Goal: Check status: Verify the current state of an ongoing process or item

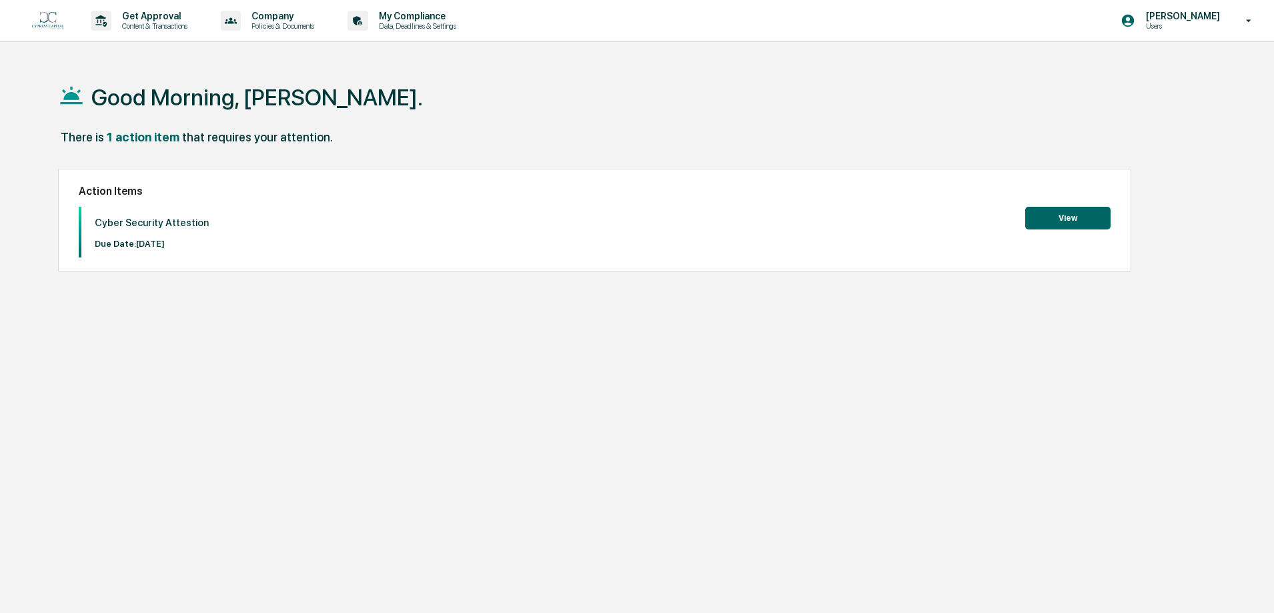
click at [1052, 221] on button "View" at bounding box center [1067, 218] width 85 height 23
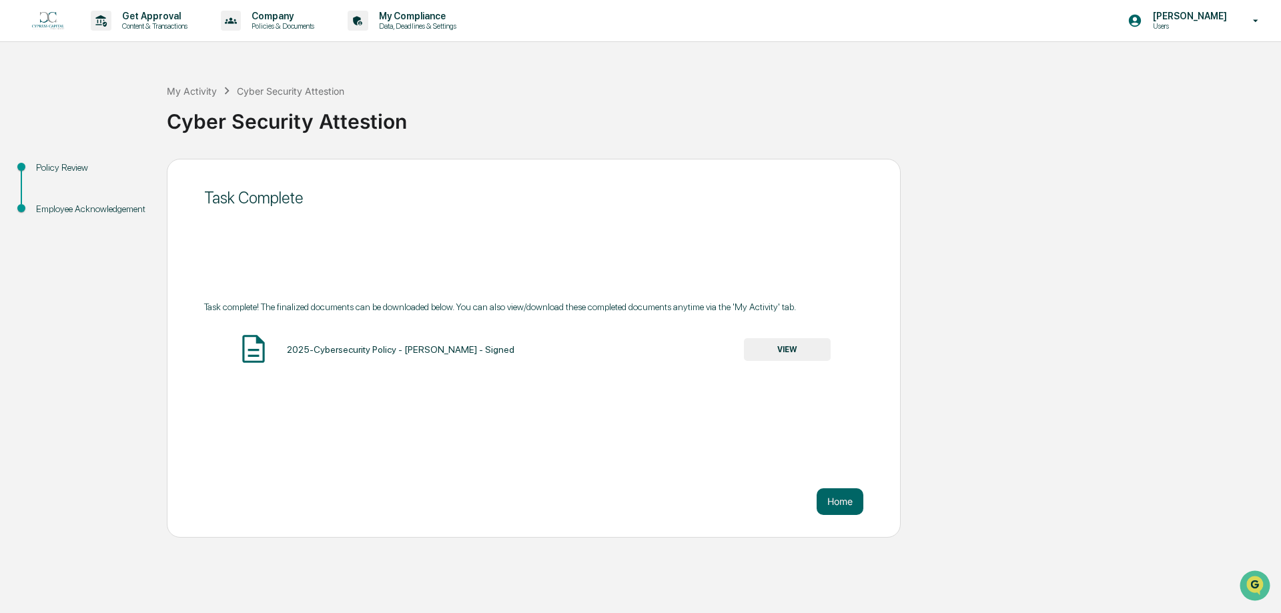
click at [810, 357] on button "VIEW" at bounding box center [787, 349] width 87 height 23
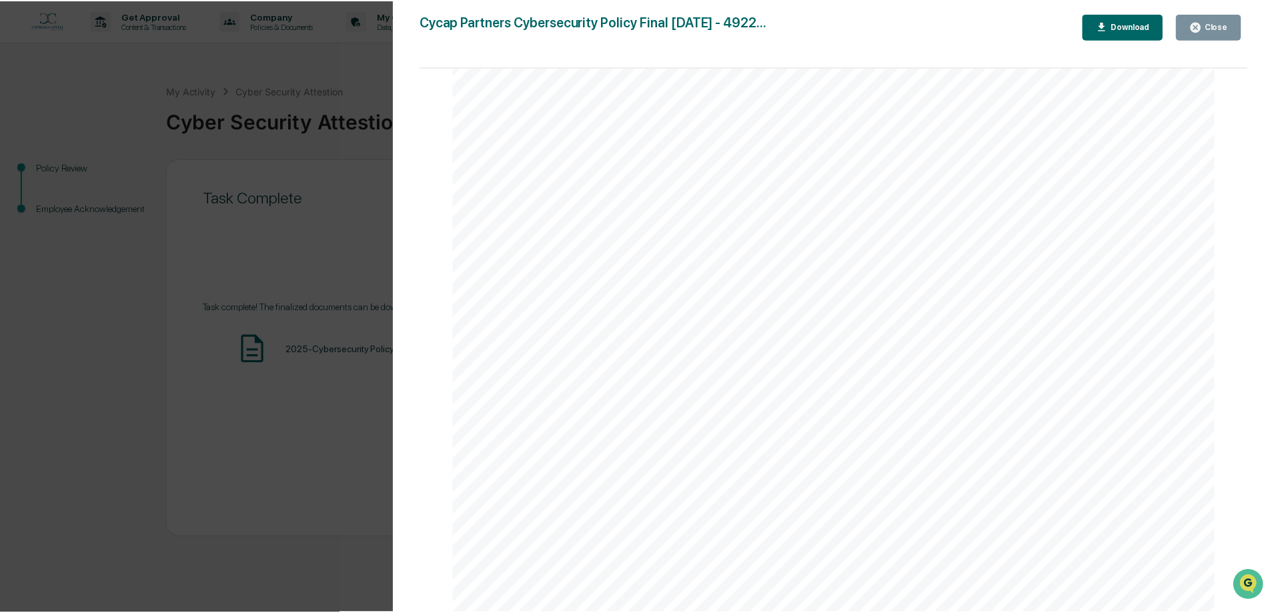
scroll to position [34982, 0]
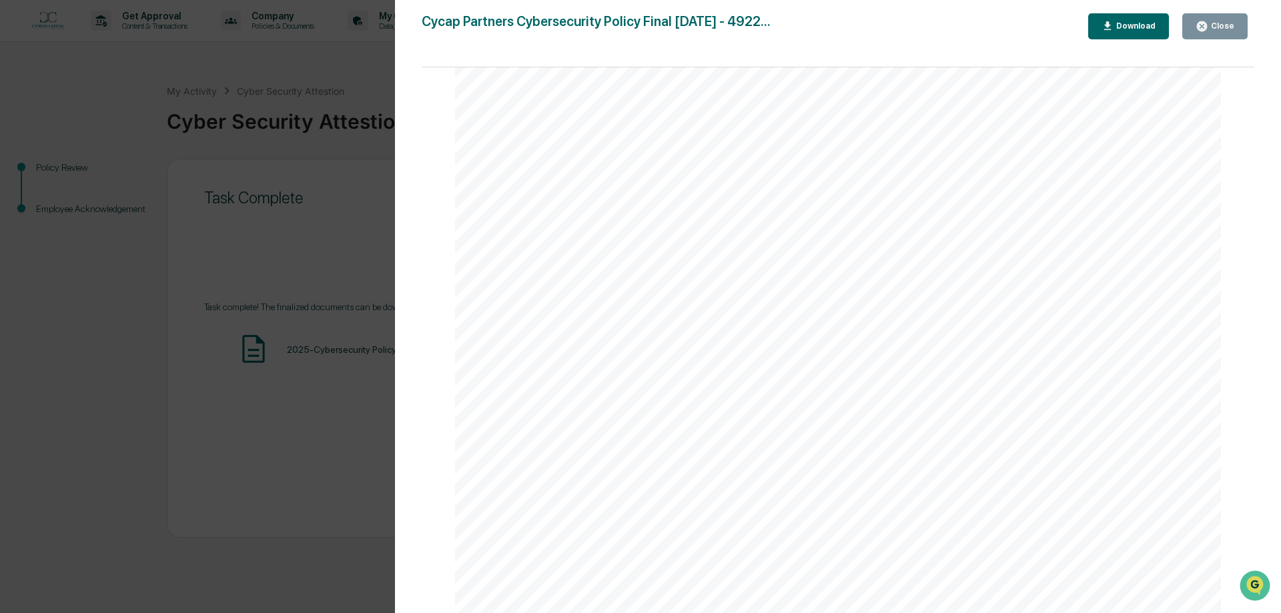
click at [1207, 26] on icon "button" at bounding box center [1202, 26] width 10 height 10
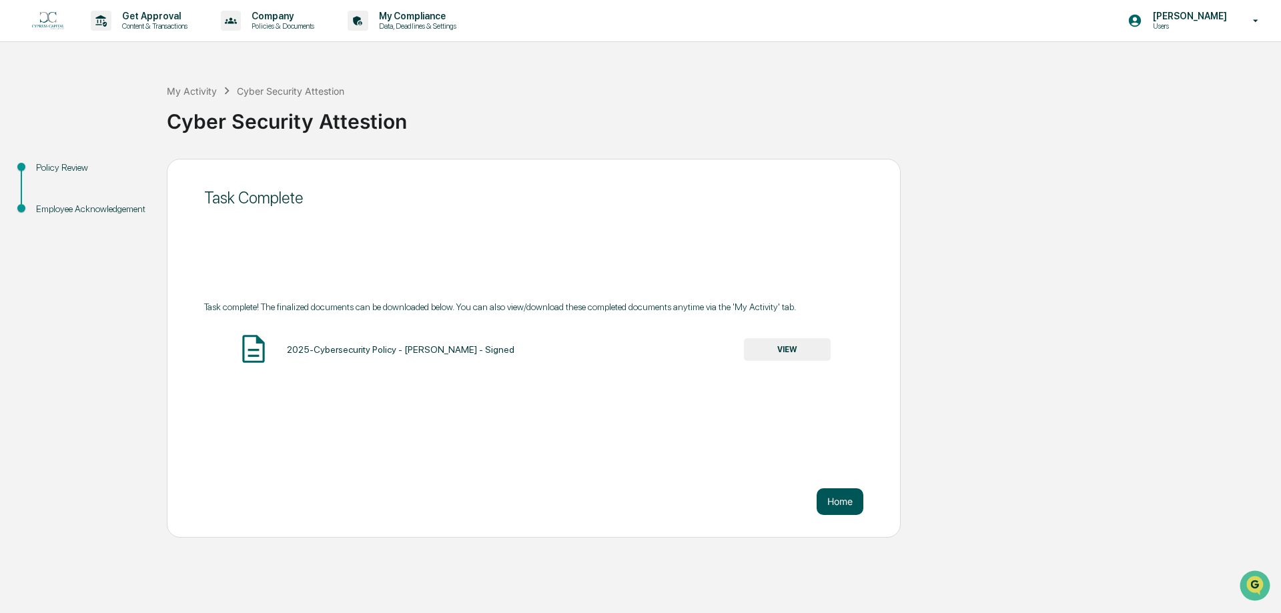
click at [840, 506] on button "Home" at bounding box center [839, 501] width 47 height 27
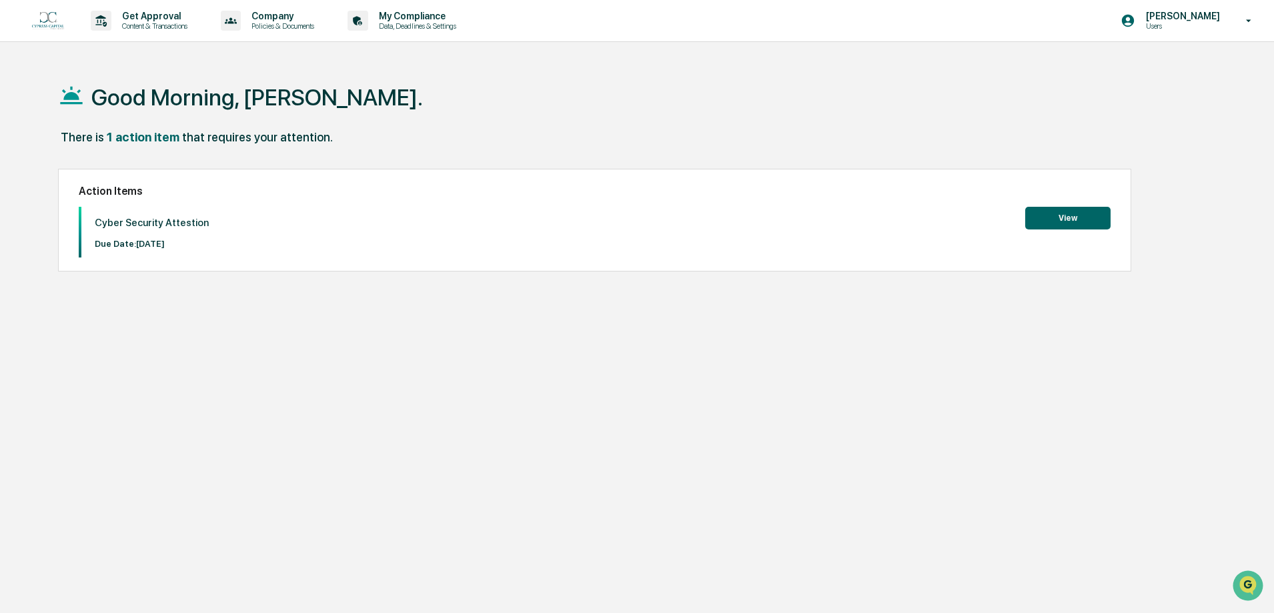
click at [1048, 216] on button "View" at bounding box center [1067, 218] width 85 height 23
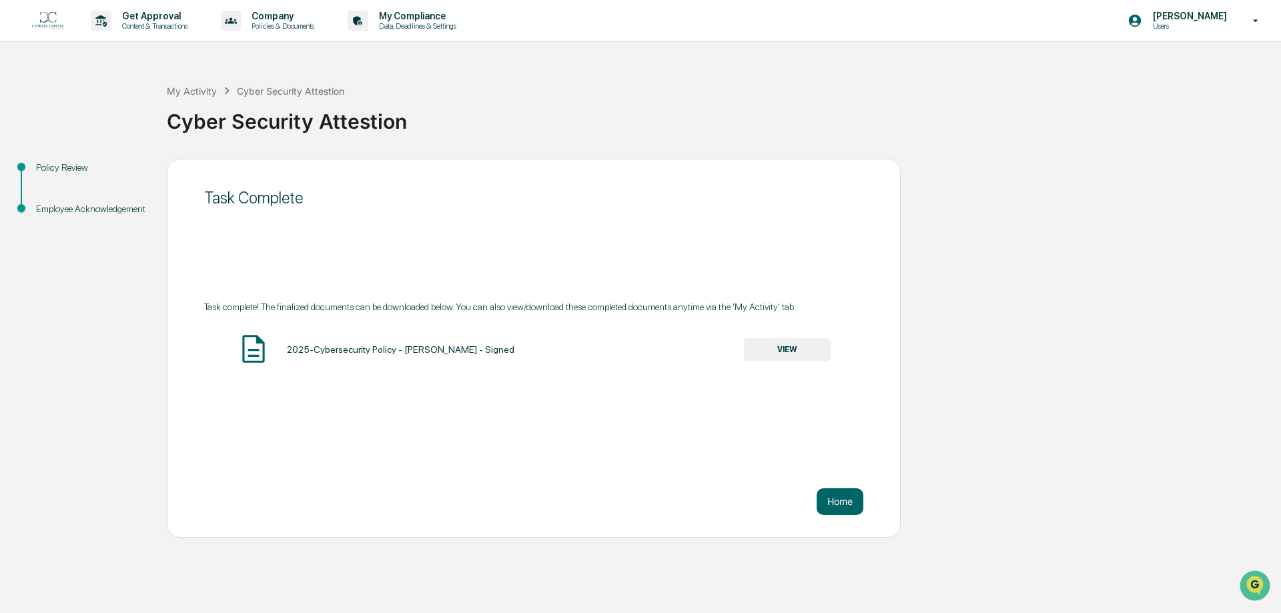
click at [257, 197] on div "Task Complete" at bounding box center [533, 197] width 659 height 19
click at [47, 216] on div "Employee Acknowledgement" at bounding box center [90, 209] width 109 height 14
click at [840, 500] on button "Home" at bounding box center [839, 501] width 47 height 27
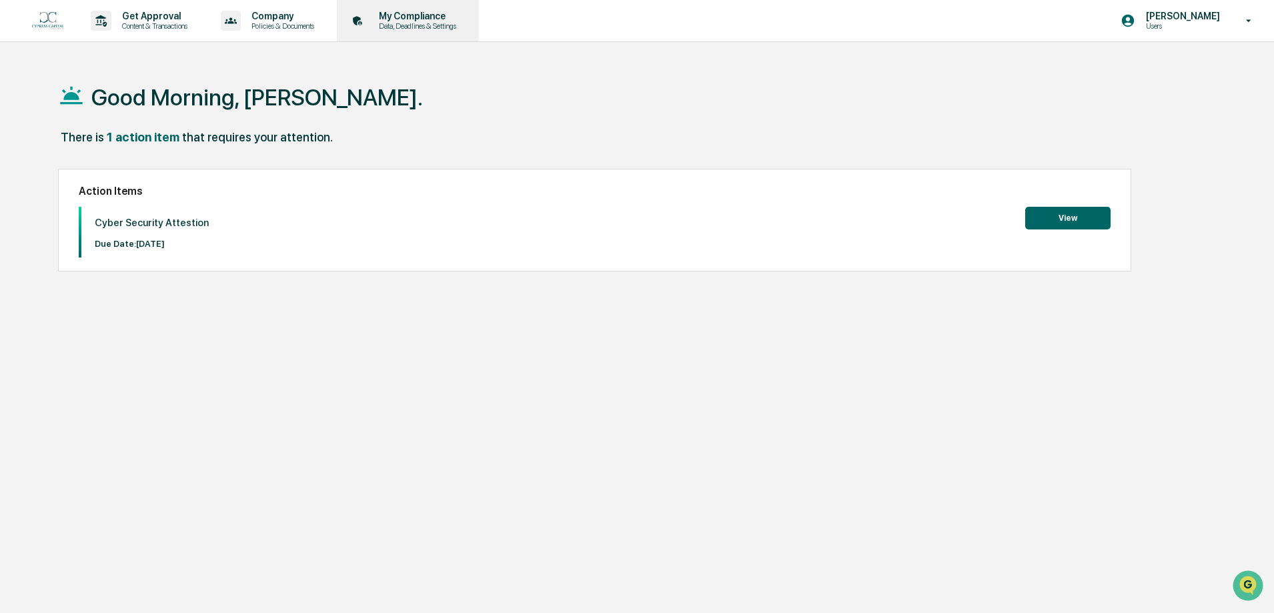
click at [403, 25] on p "Data, Deadlines & Settings" at bounding box center [415, 25] width 95 height 9
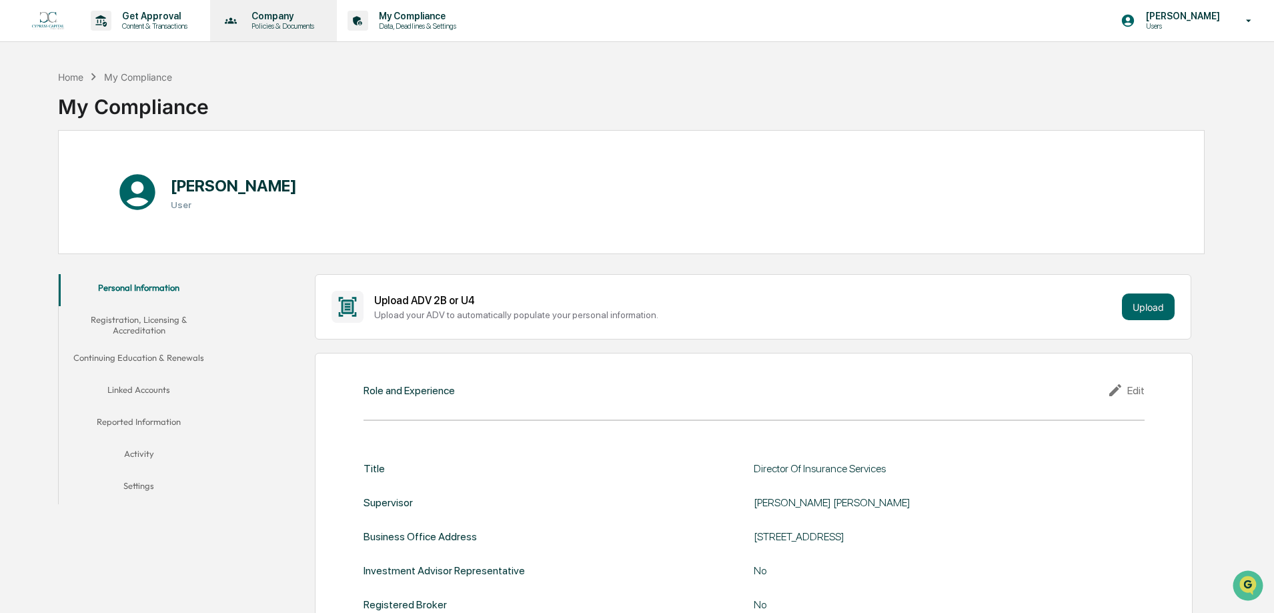
click at [291, 17] on p "Company" at bounding box center [281, 16] width 80 height 11
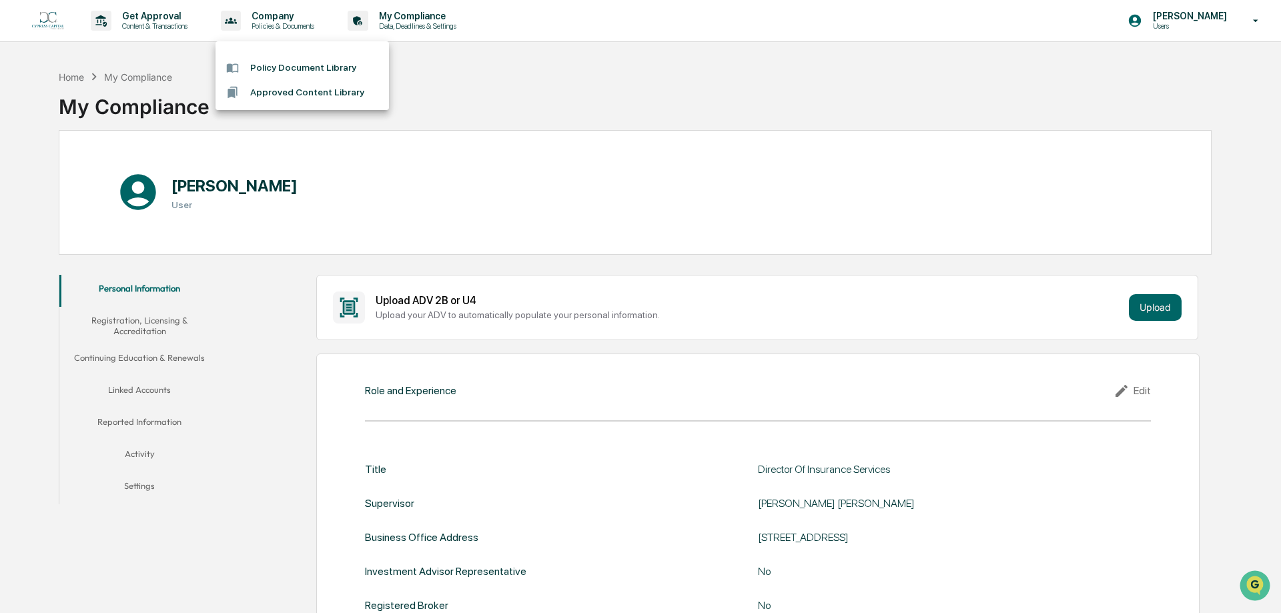
click at [177, 51] on div at bounding box center [640, 306] width 1281 height 613
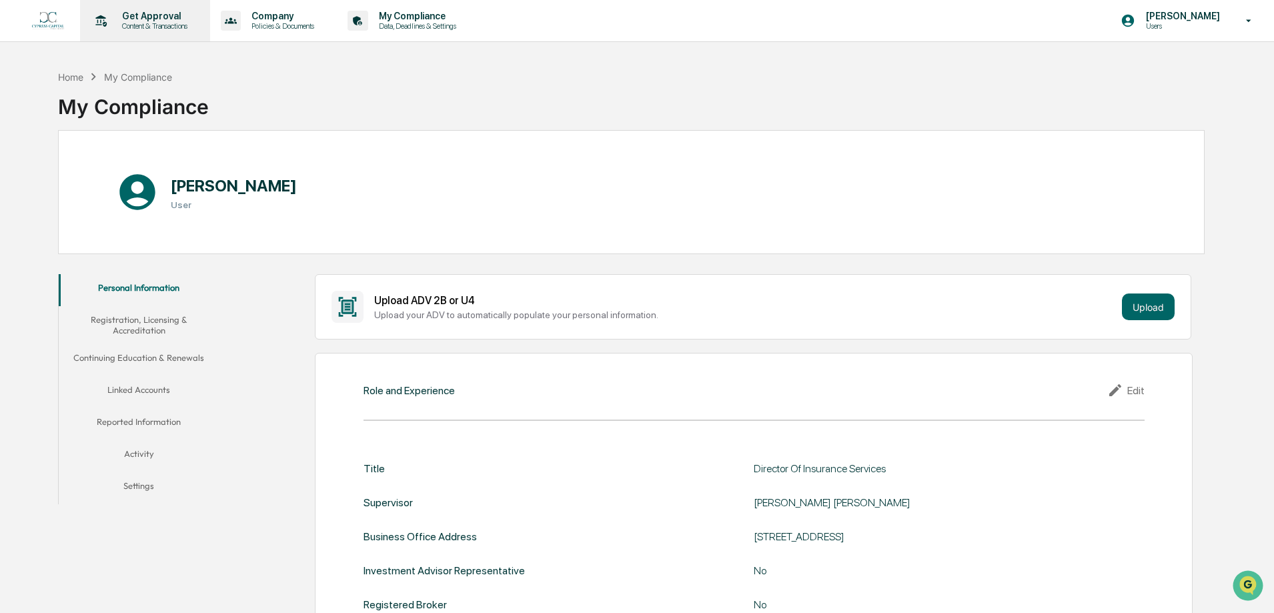
click at [157, 23] on p "Content & Transactions" at bounding box center [152, 25] width 83 height 9
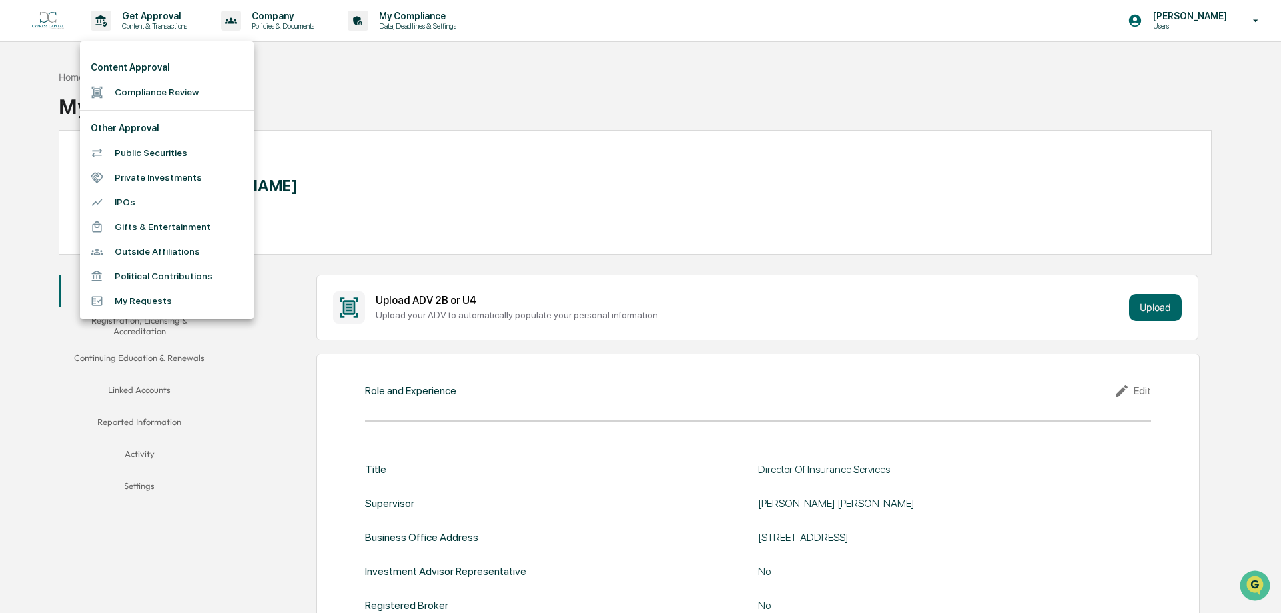
click at [475, 109] on div at bounding box center [640, 306] width 1281 height 613
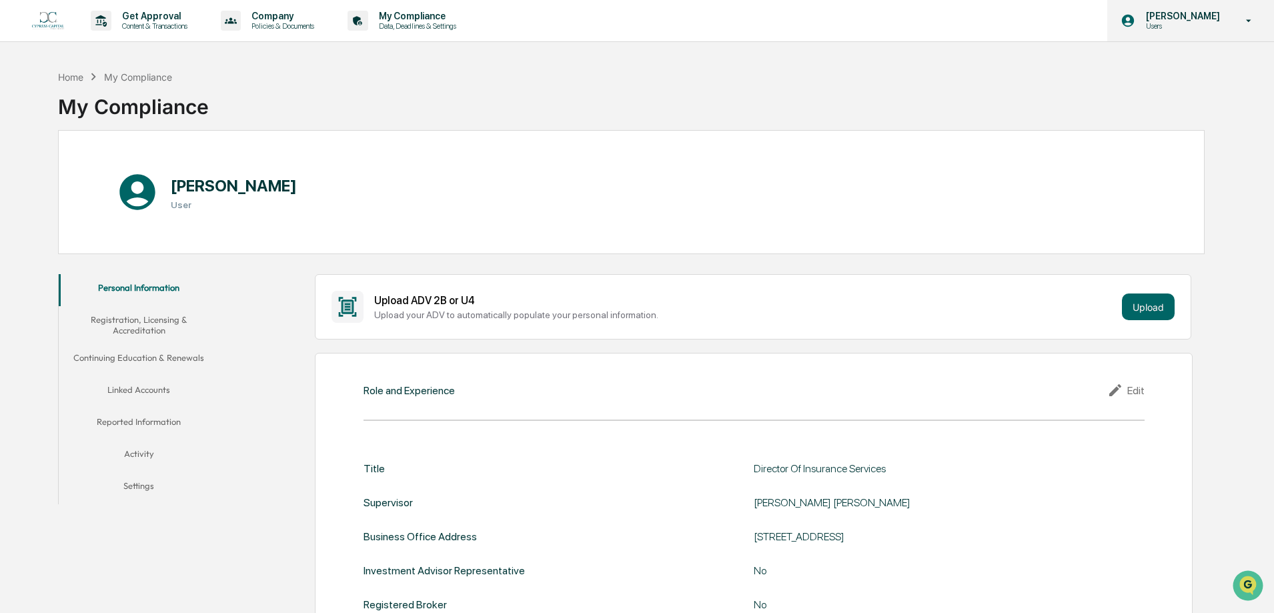
click at [1243, 19] on icon at bounding box center [1248, 21] width 23 height 13
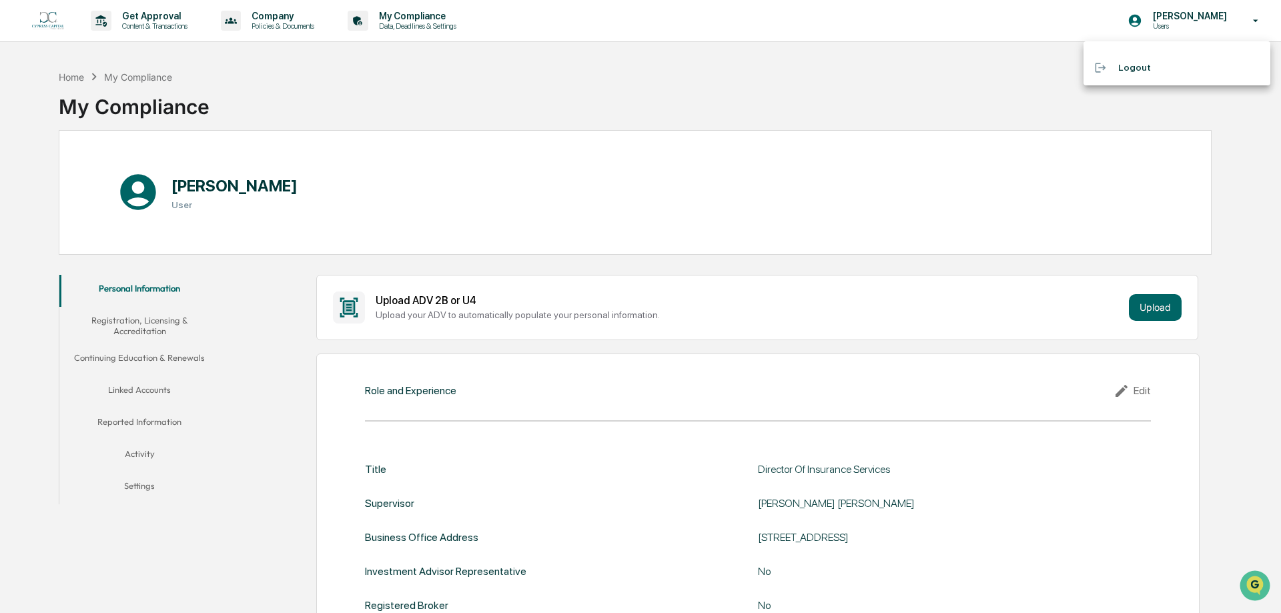
click at [975, 69] on div at bounding box center [640, 306] width 1281 height 613
click at [149, 457] on button "Activity" at bounding box center [139, 456] width 160 height 32
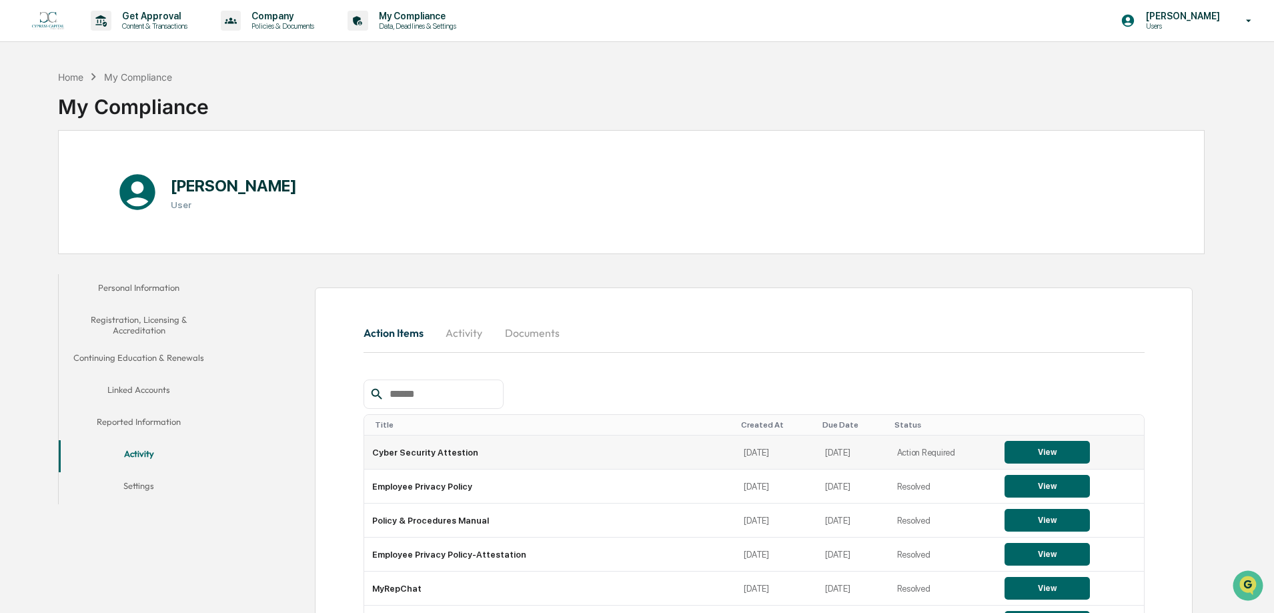
click at [1015, 448] on button "View" at bounding box center [1046, 452] width 85 height 23
